Goal: Find specific page/section: Find specific page/section

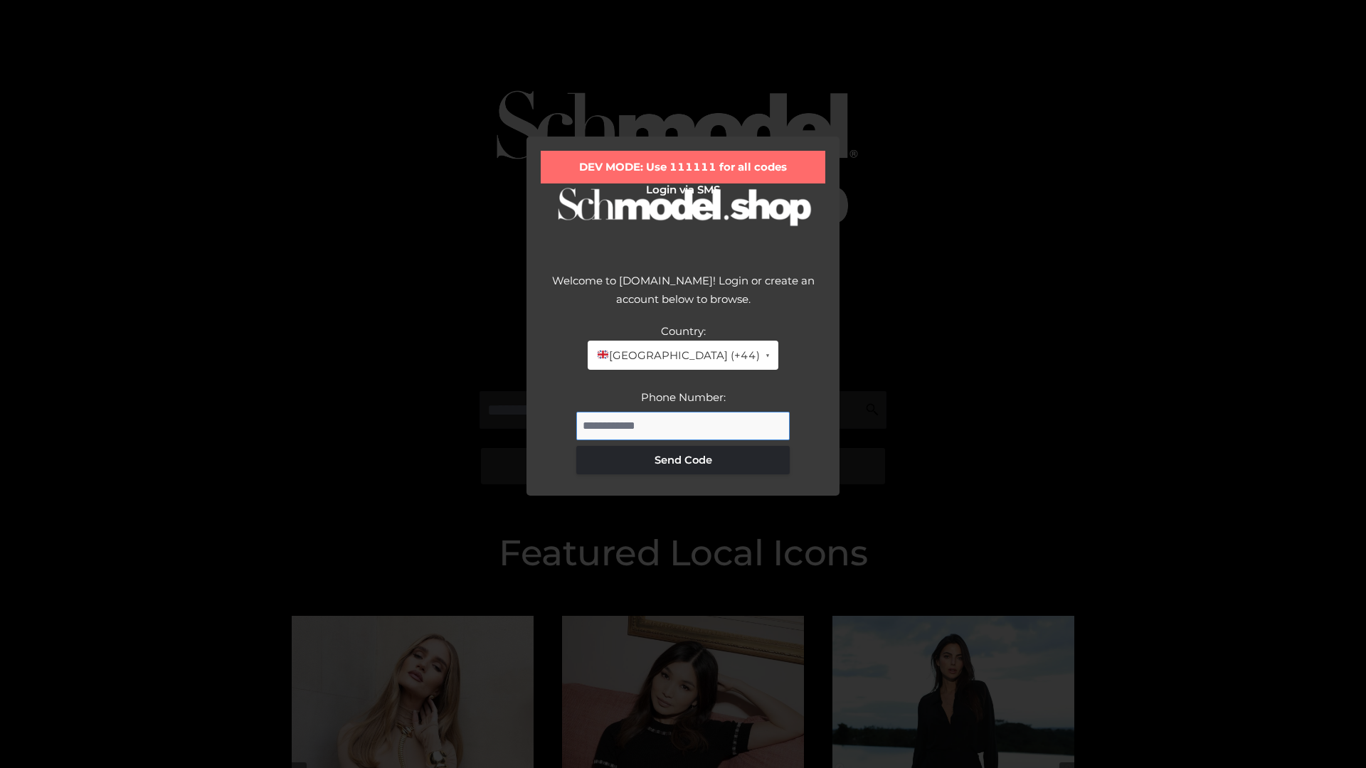
click at [683, 425] on input "Phone Number:" at bounding box center [682, 426] width 213 height 28
type input "**********"
click at [683, 459] on button "Send Code" at bounding box center [682, 460] width 213 height 28
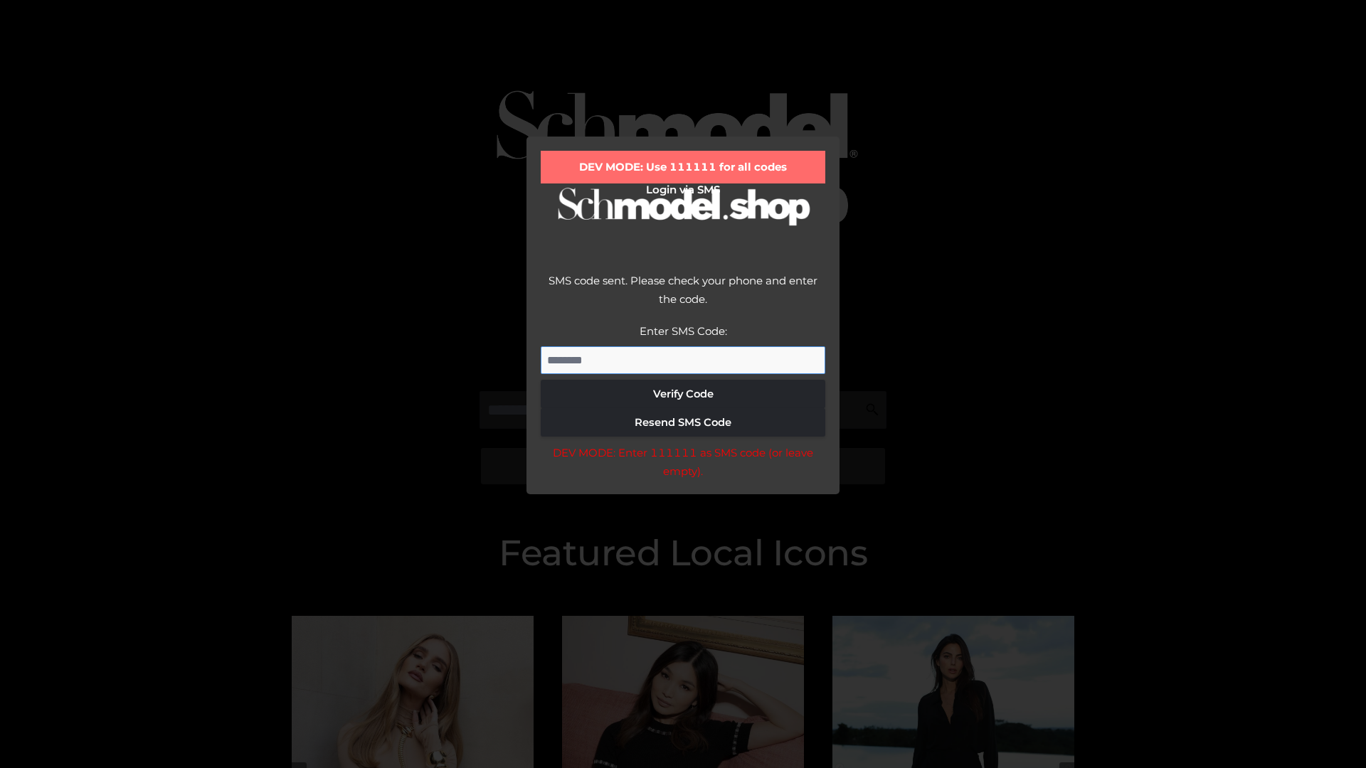
click at [683, 360] on input "Enter SMS Code:" at bounding box center [683, 360] width 284 height 28
type input "******"
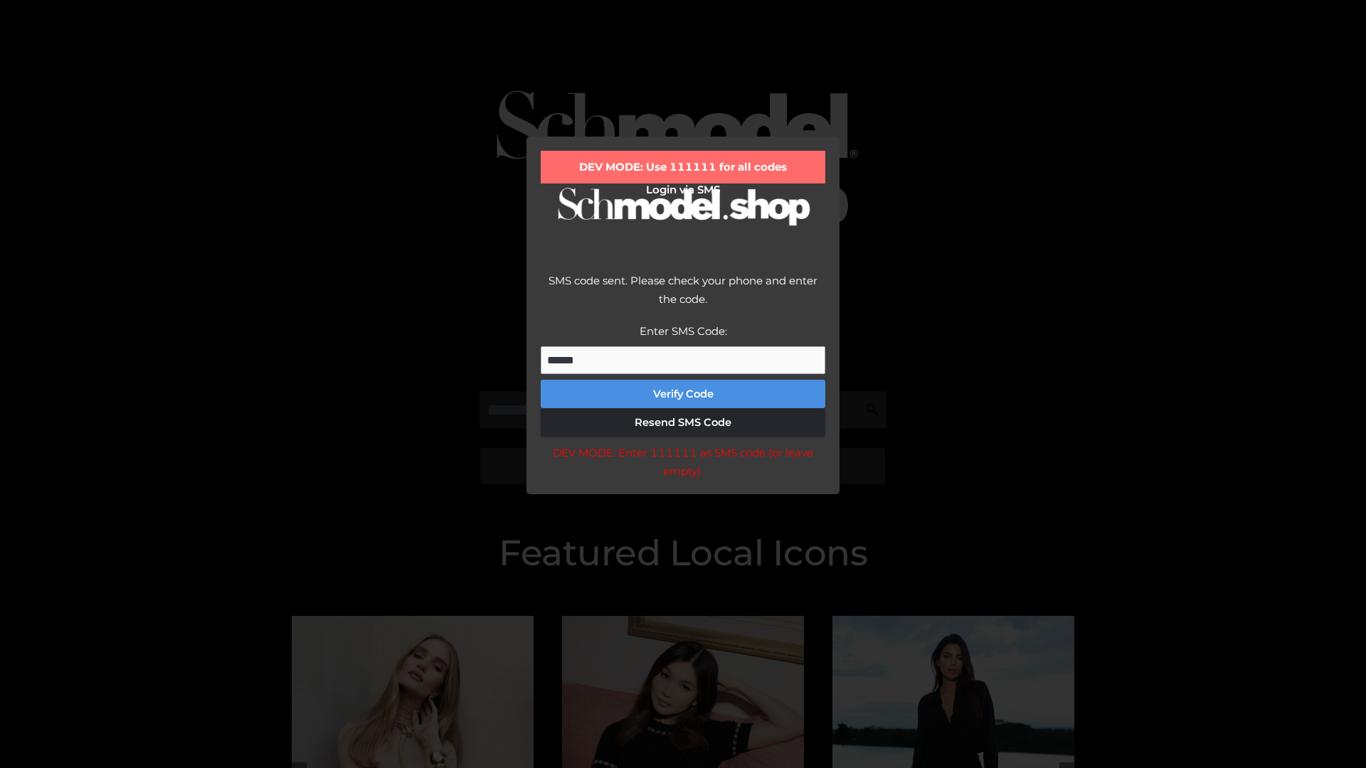
click at [683, 394] on button "Verify Code" at bounding box center [683, 394] width 284 height 28
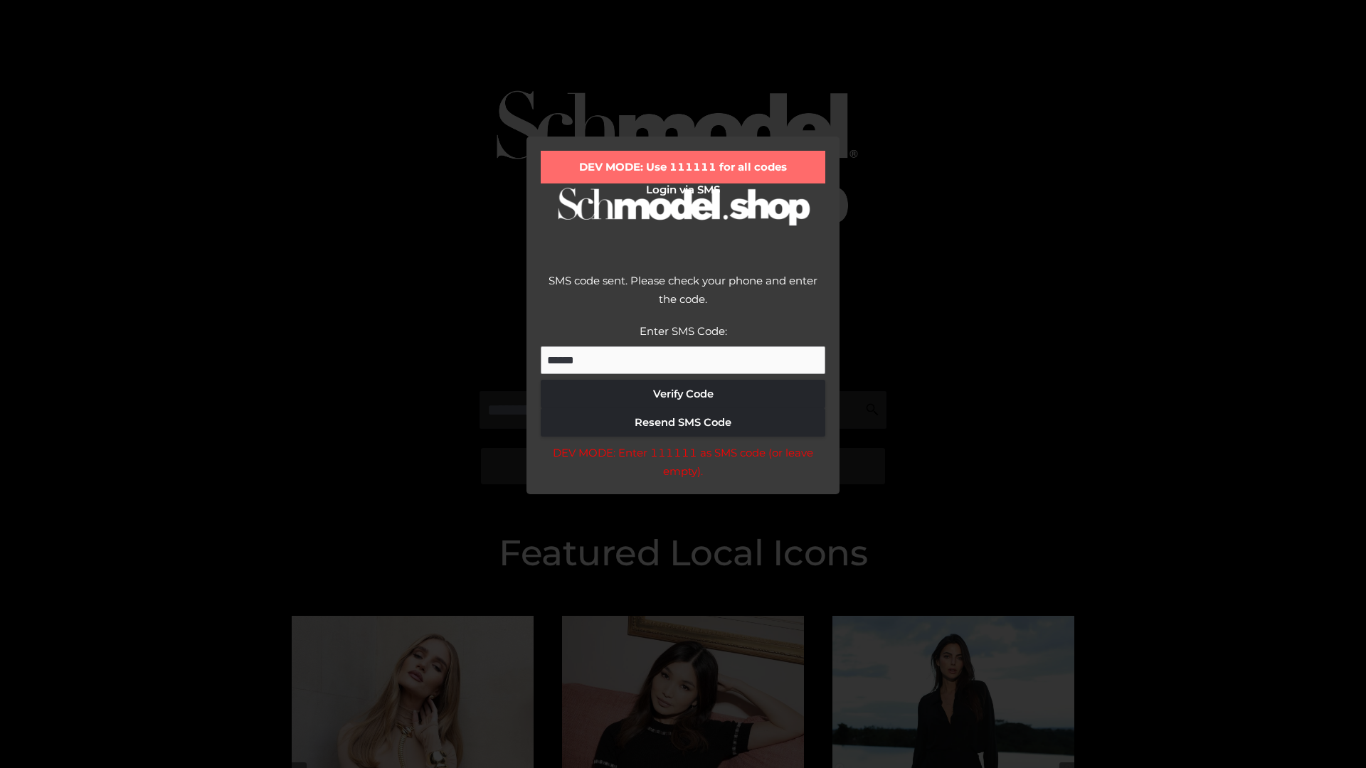
click at [682, 466] on div "DEV MODE: Enter 111111 as SMS code (or leave empty)." at bounding box center [683, 462] width 284 height 36
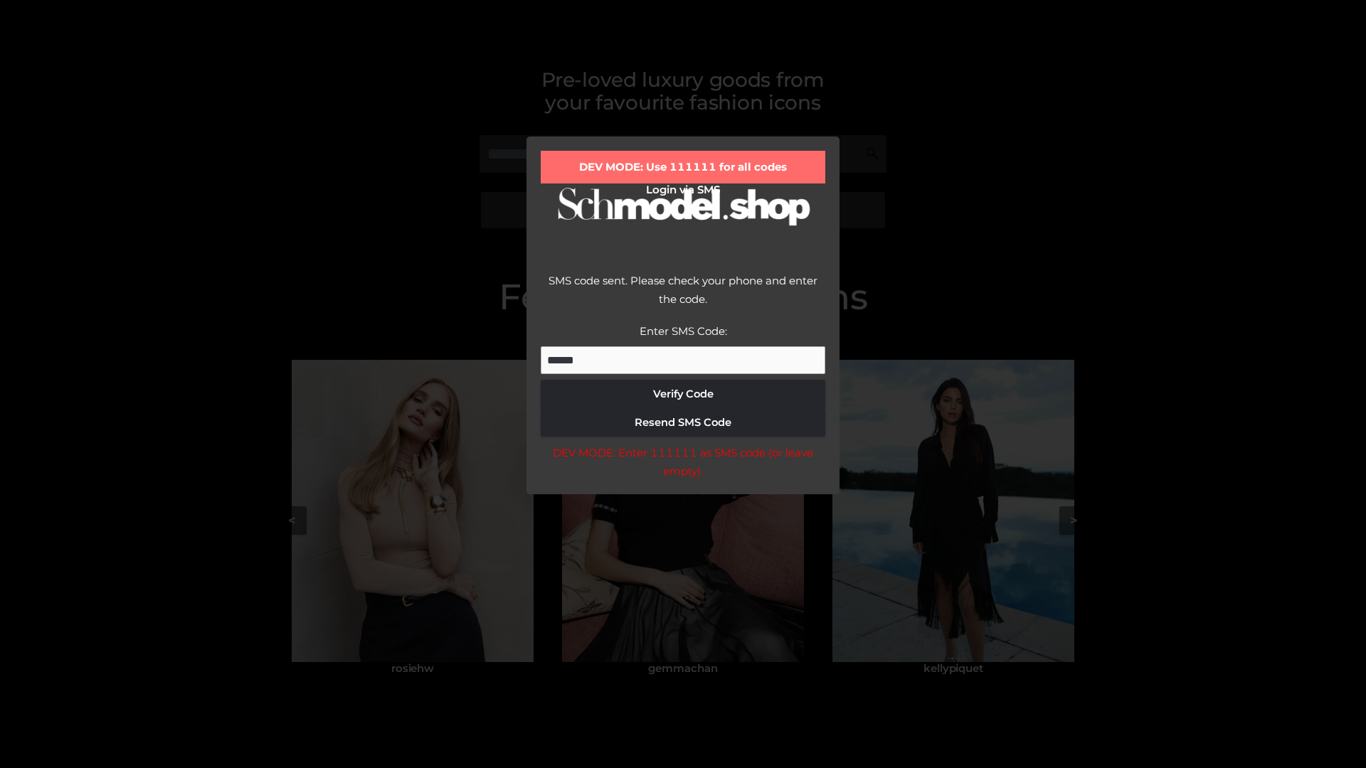
scroll to position [303, 0]
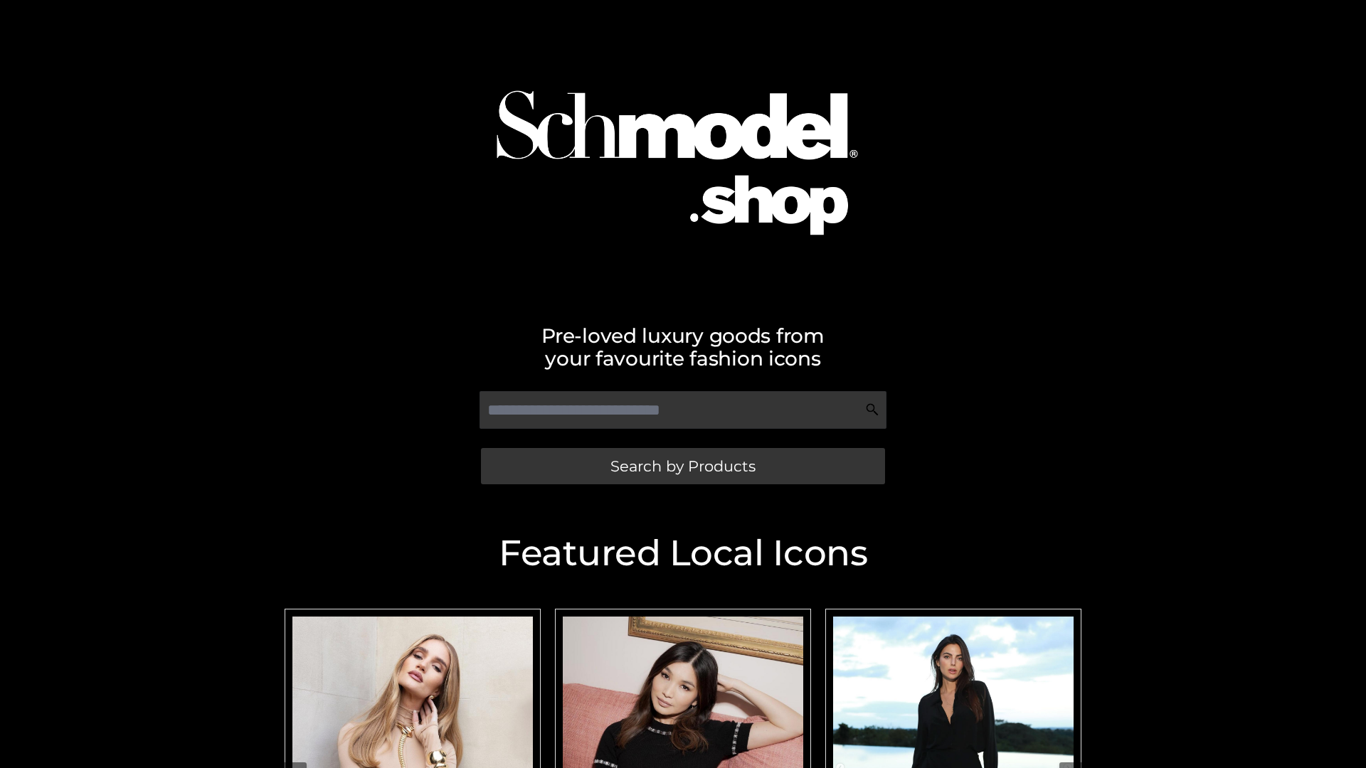
scroll to position [302, 0]
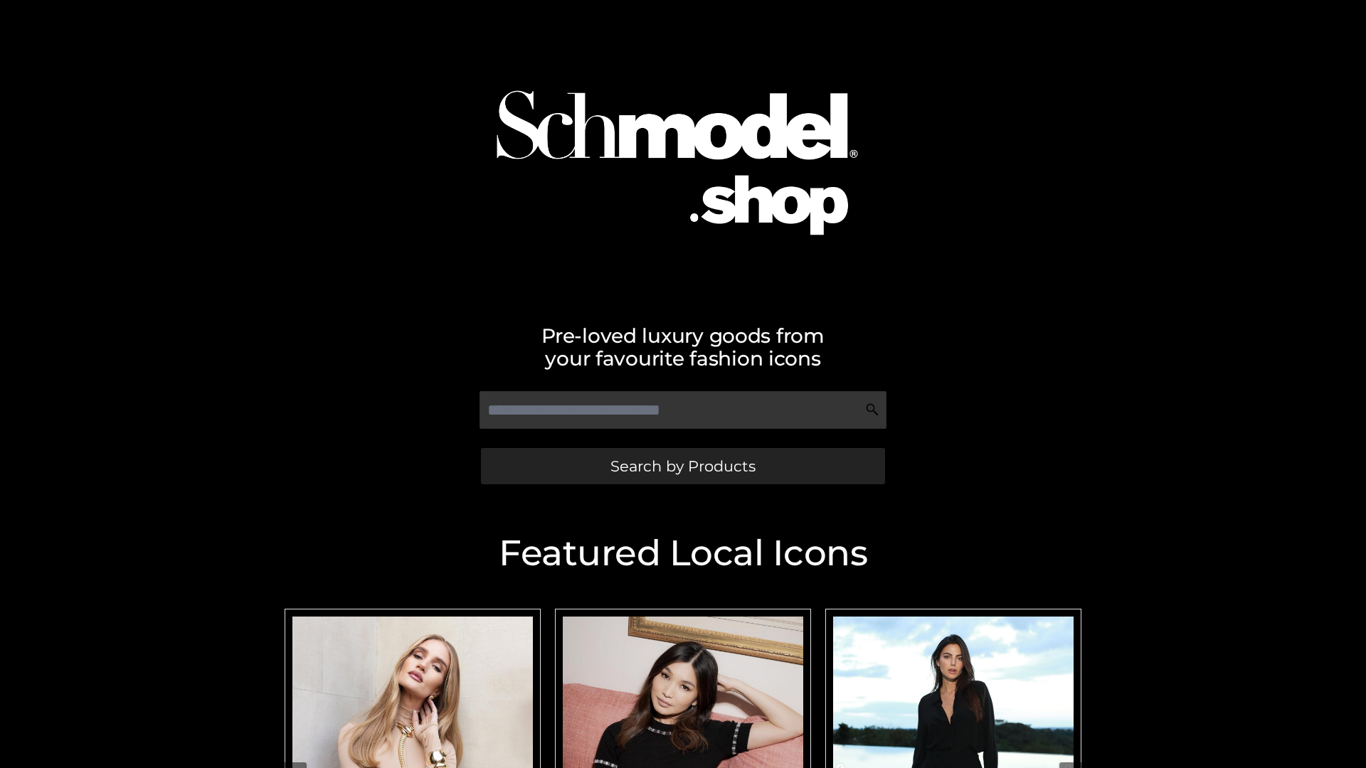
click at [682, 466] on span "Search by Products" at bounding box center [682, 466] width 145 height 15
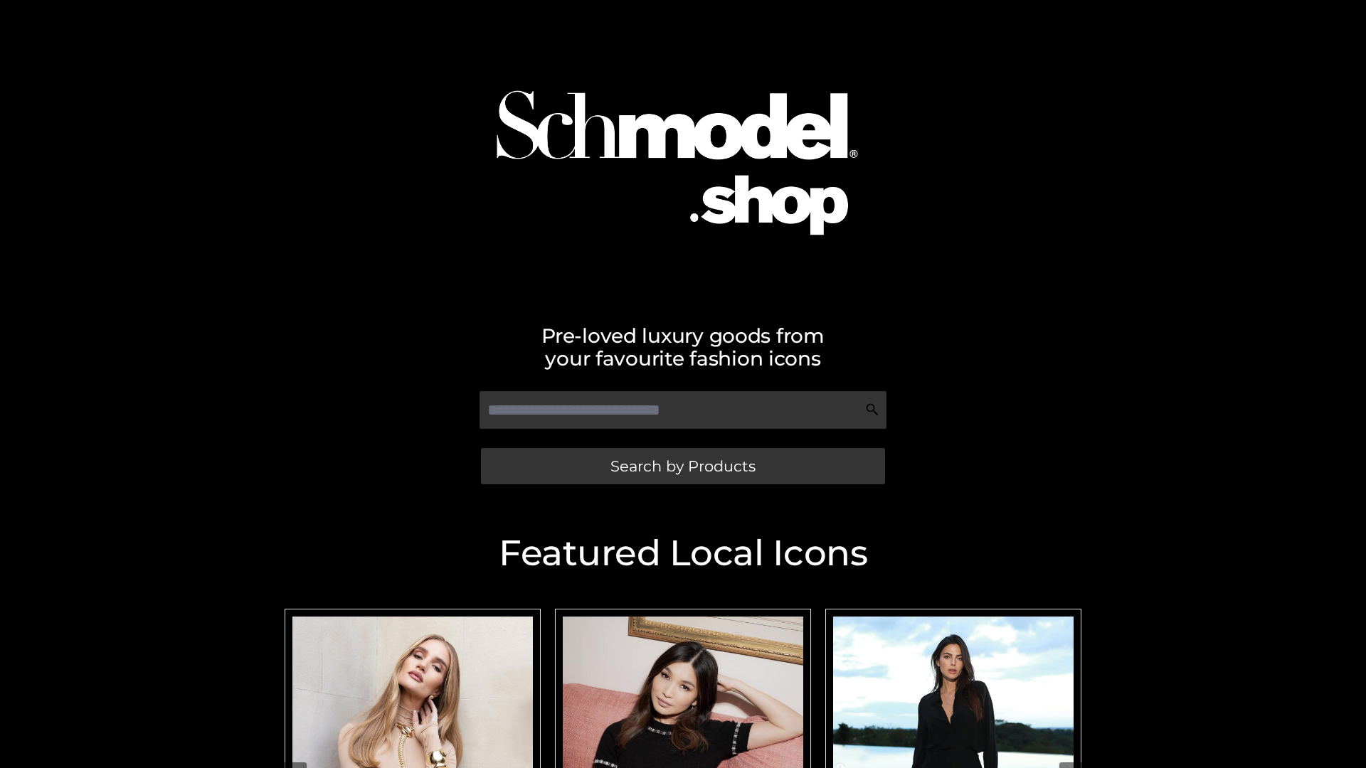
click at [682, 466] on span "Search by Products" at bounding box center [682, 466] width 145 height 15
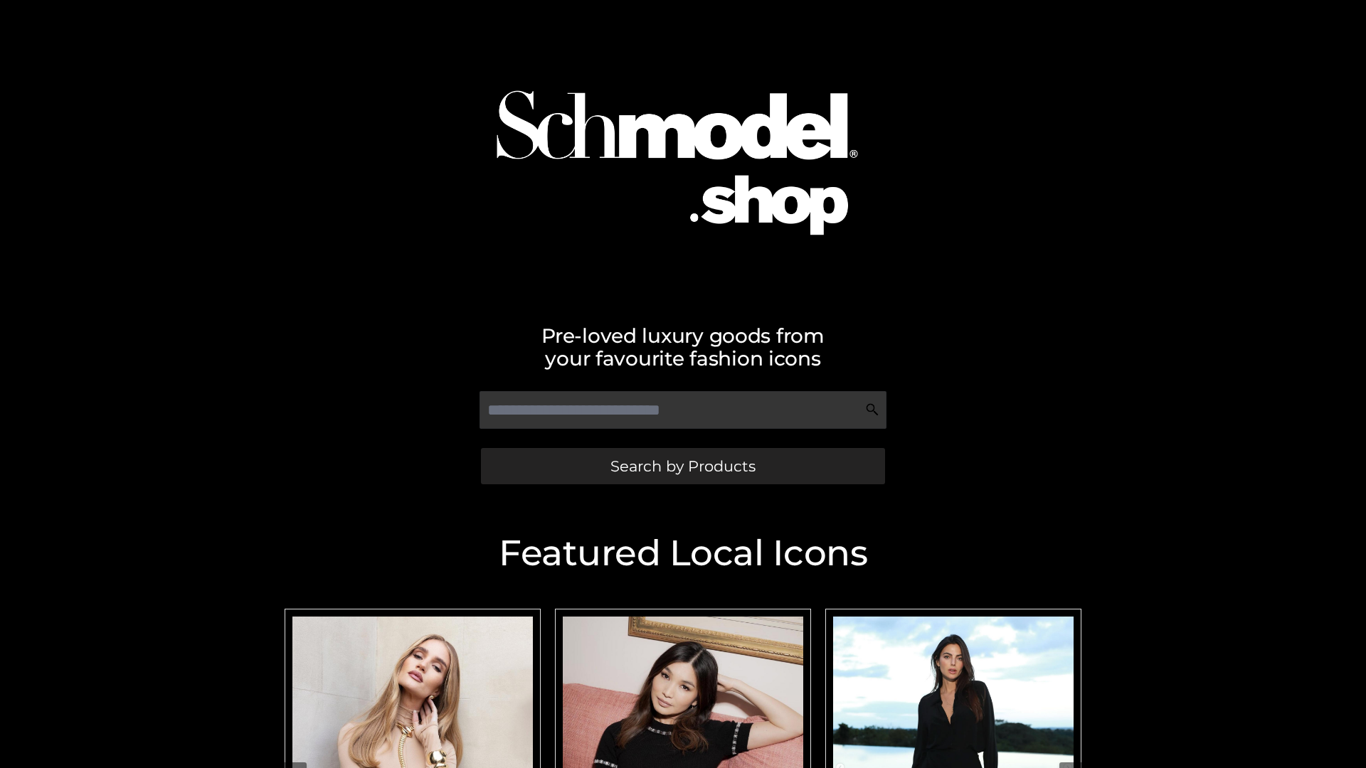
click at [682, 466] on span "Search by Products" at bounding box center [682, 466] width 145 height 15
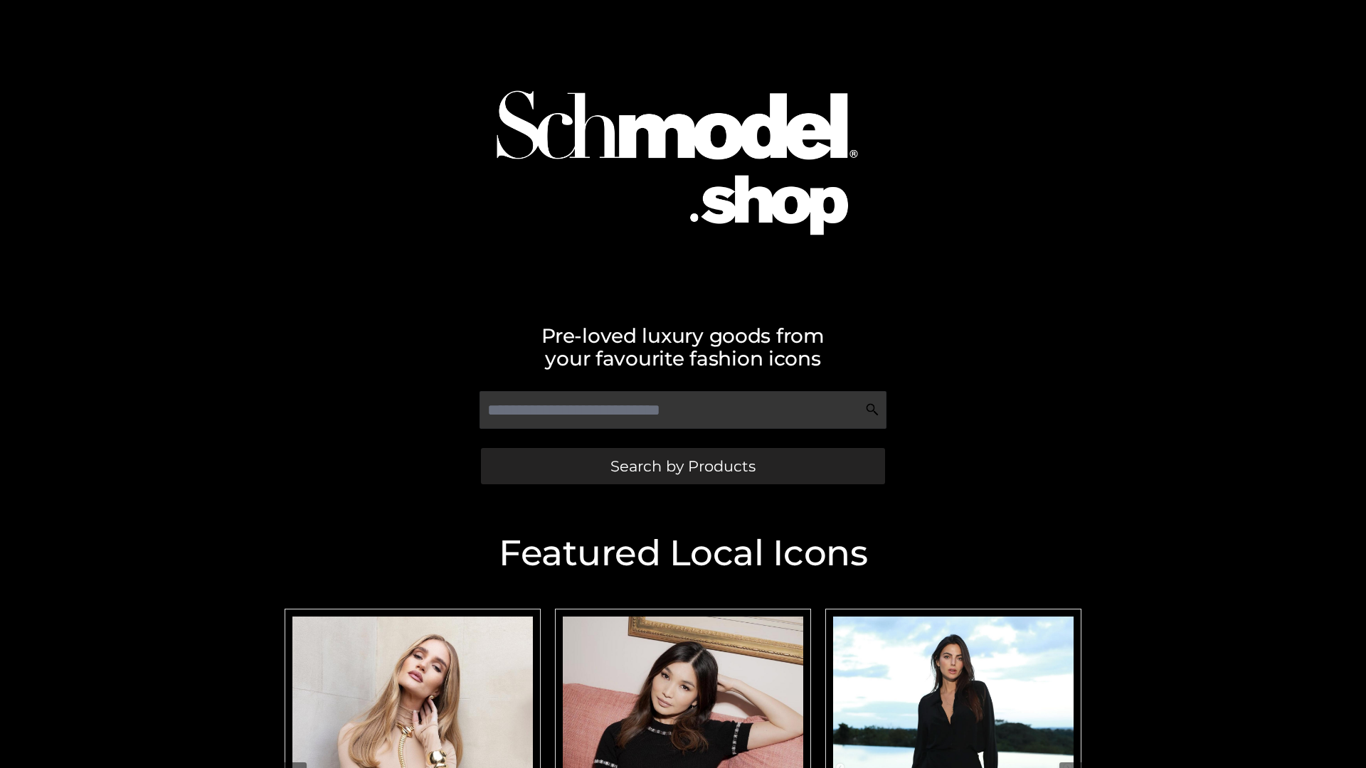
click at [682, 466] on span "Search by Products" at bounding box center [682, 466] width 145 height 15
